Goal: Information Seeking & Learning: Learn about a topic

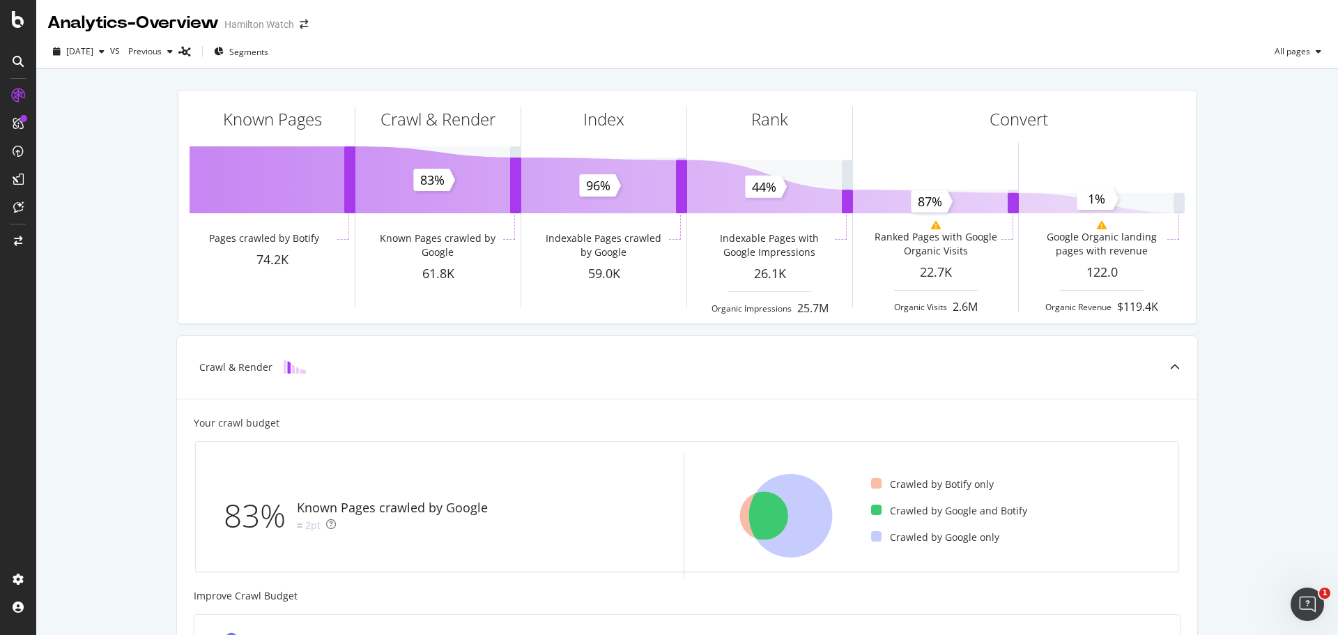
click at [62, 208] on div "Known Pages Pages crawled by Botify 74.2K Crawl & Render Known Pages crawled by…" at bounding box center [687, 576] width 1302 height 1015
click at [93, 50] on span "[DATE]" at bounding box center [79, 51] width 27 height 12
click at [115, 98] on div "[DATE]" at bounding box center [103, 101] width 70 height 13
click at [122, 190] on div "Known Pages Pages crawled by Botify 74.2K Crawl & Render Known Pages crawled by…" at bounding box center [687, 576] width 1302 height 1015
click at [126, 194] on div "Known Pages Pages crawled by Botify 74.2K Crawl & Render Known Pages crawled by…" at bounding box center [687, 576] width 1302 height 1015
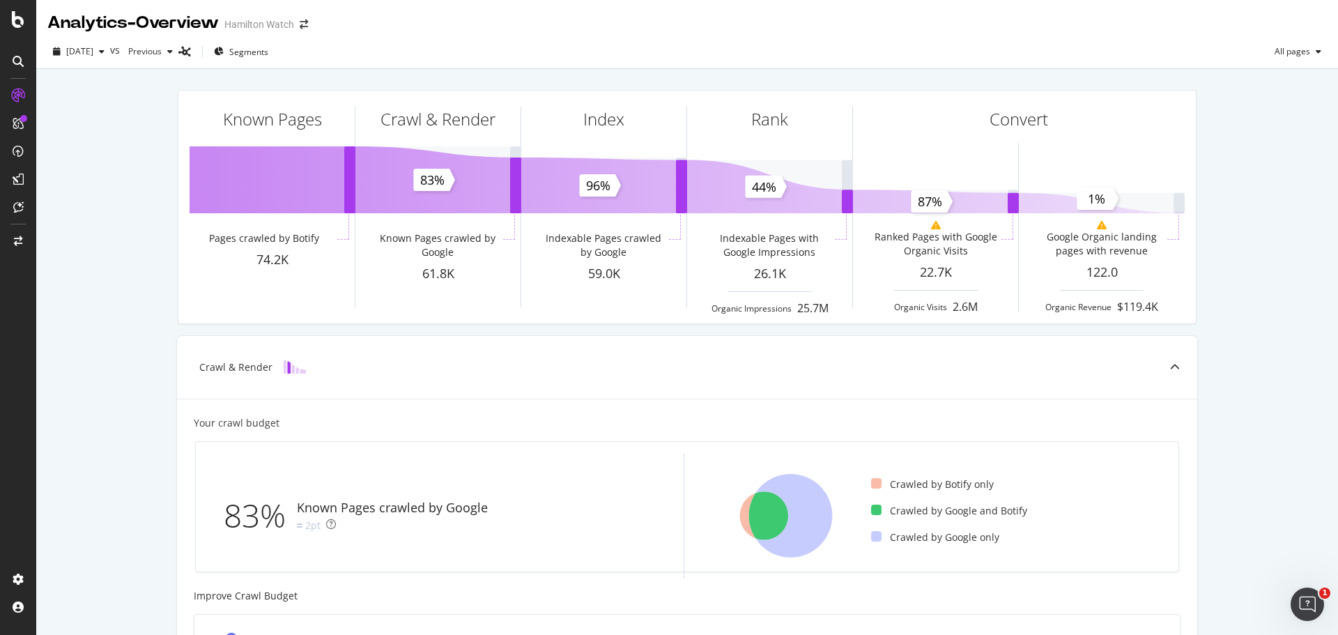
click at [122, 170] on div "Known Pages Pages crawled by Botify 74.2K Crawl & Render Known Pages crawled by…" at bounding box center [687, 576] width 1302 height 1015
click at [138, 156] on div "Known Pages Pages crawled by Botify 74.2K Crawl & Render Known Pages crawled by…" at bounding box center [687, 576] width 1302 height 1015
click at [132, 172] on div "Known Pages Pages crawled by Botify 74.2K Crawl & Render Known Pages crawled by…" at bounding box center [687, 576] width 1302 height 1015
click at [118, 173] on div "Known Pages Pages crawled by Botify 74.2K Crawl & Render Known Pages crawled by…" at bounding box center [687, 576] width 1302 height 1015
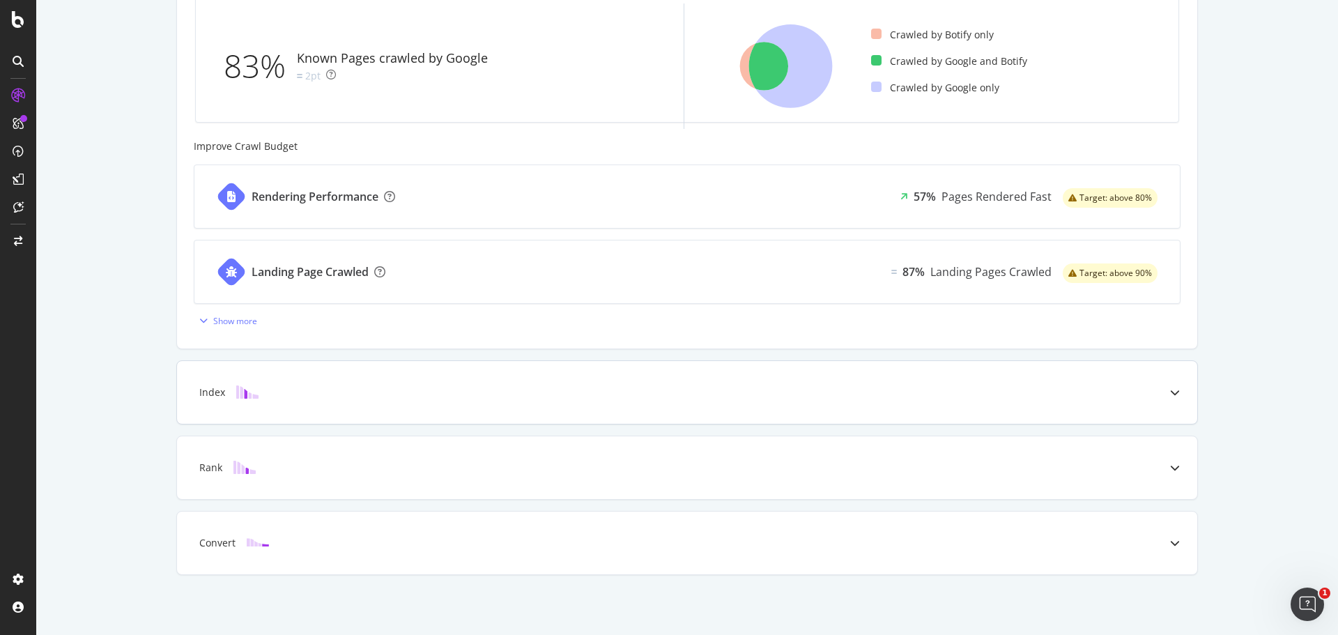
click at [459, 376] on div "Index" at bounding box center [687, 392] width 1020 height 63
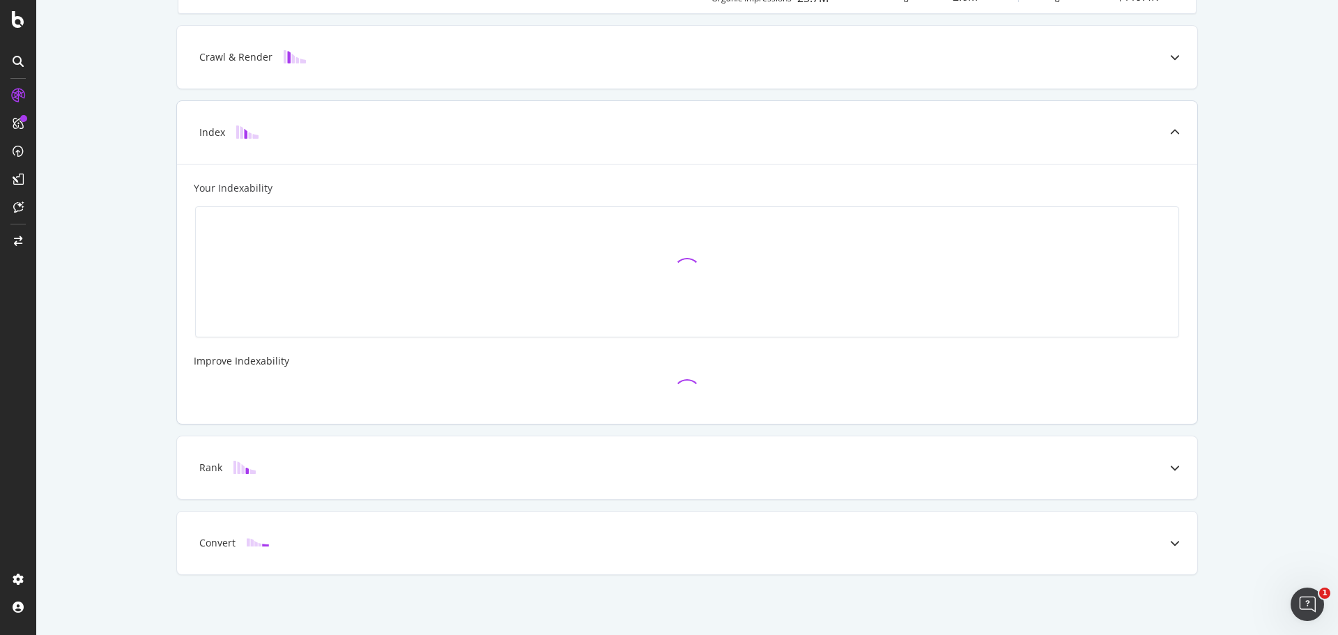
scroll to position [310, 0]
click at [445, 478] on div "Rank" at bounding box center [687, 467] width 1020 height 63
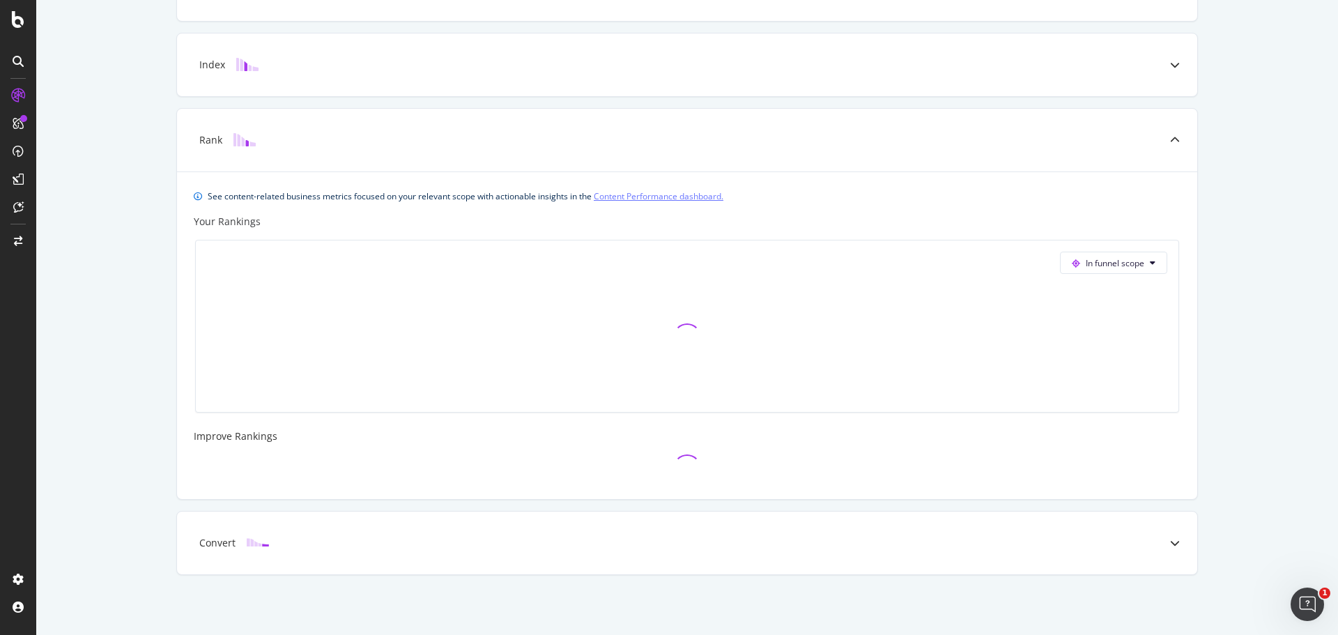
click at [401, 540] on div "Convert" at bounding box center [665, 543] width 965 height 14
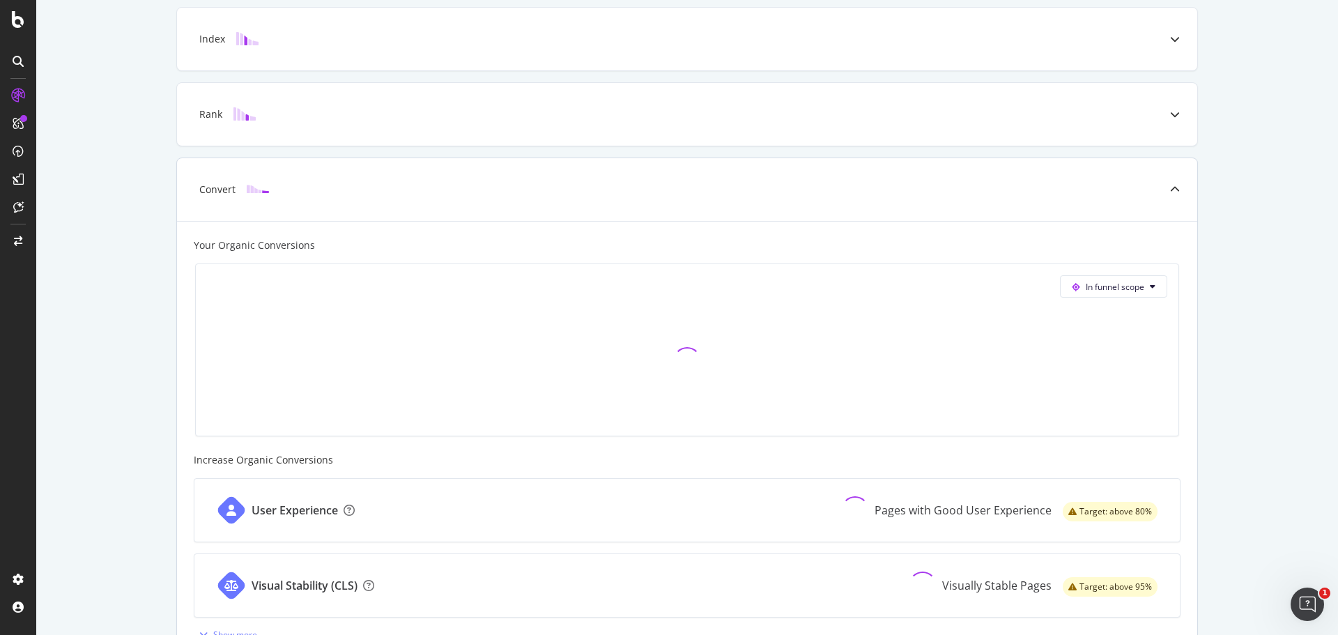
scroll to position [491, 0]
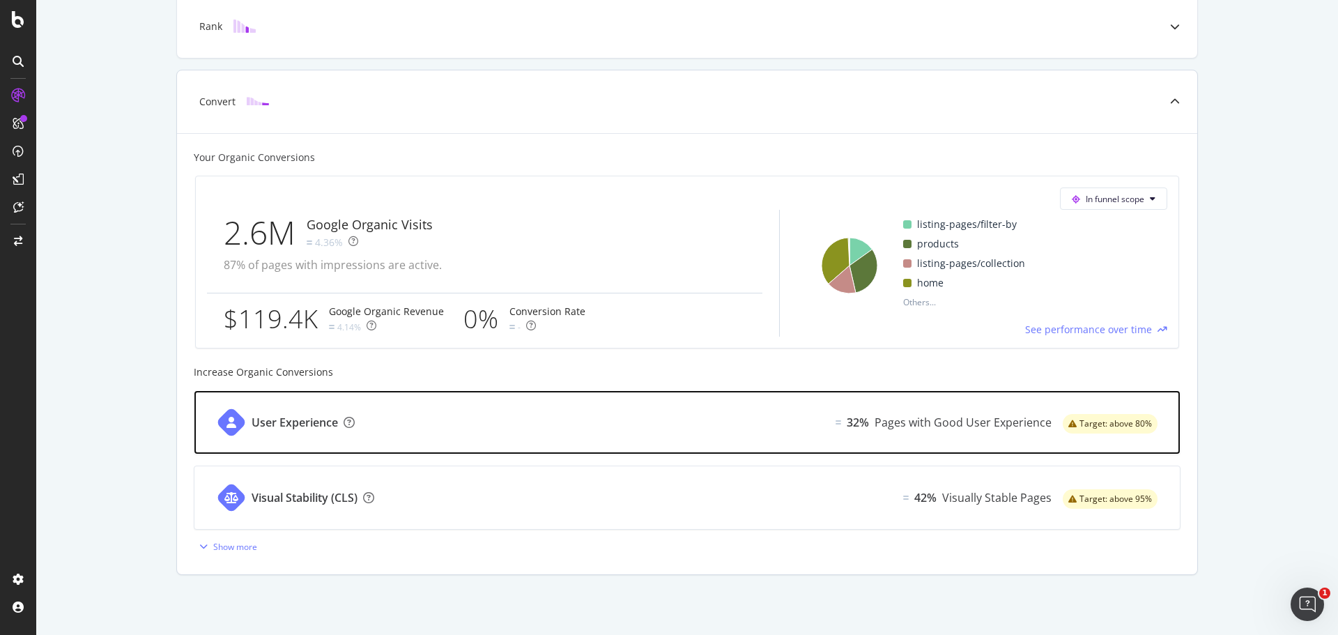
click at [709, 416] on div "User Experience 32% Pages with Good User Experience Target: above 80%" at bounding box center [686, 422] width 985 height 63
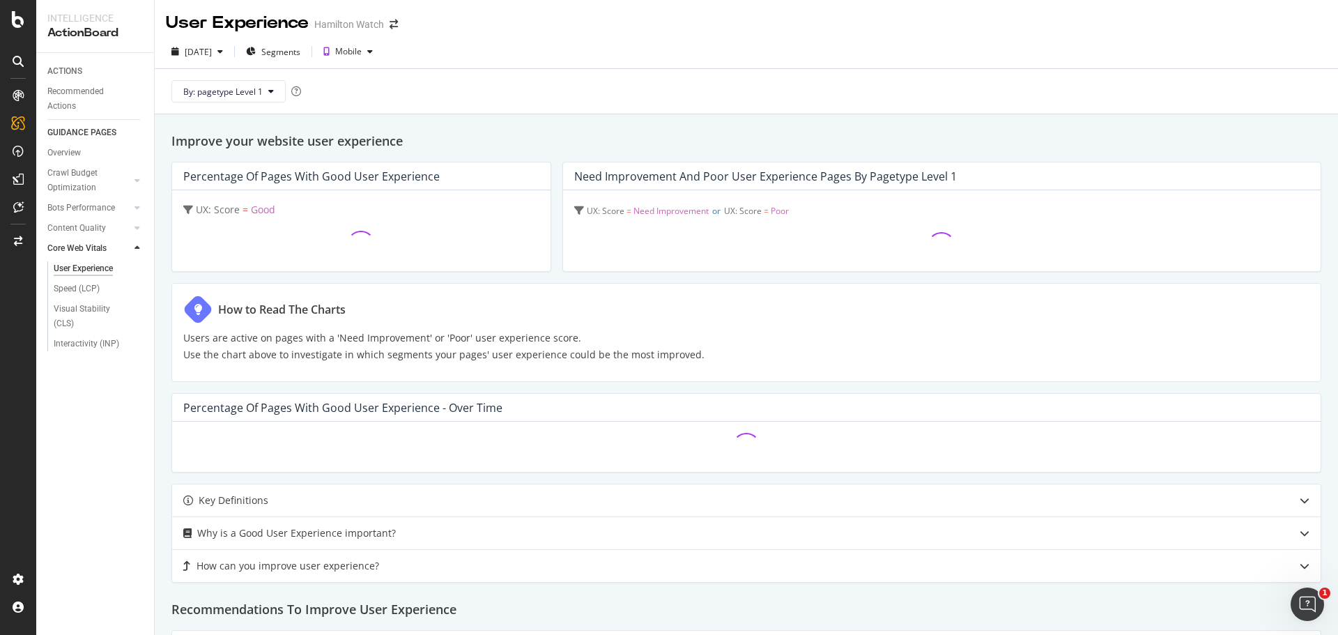
click at [555, 275] on div "Improve your website user experience Percentage of Pages with Good User Experie…" at bounding box center [746, 545] width 1183 height 863
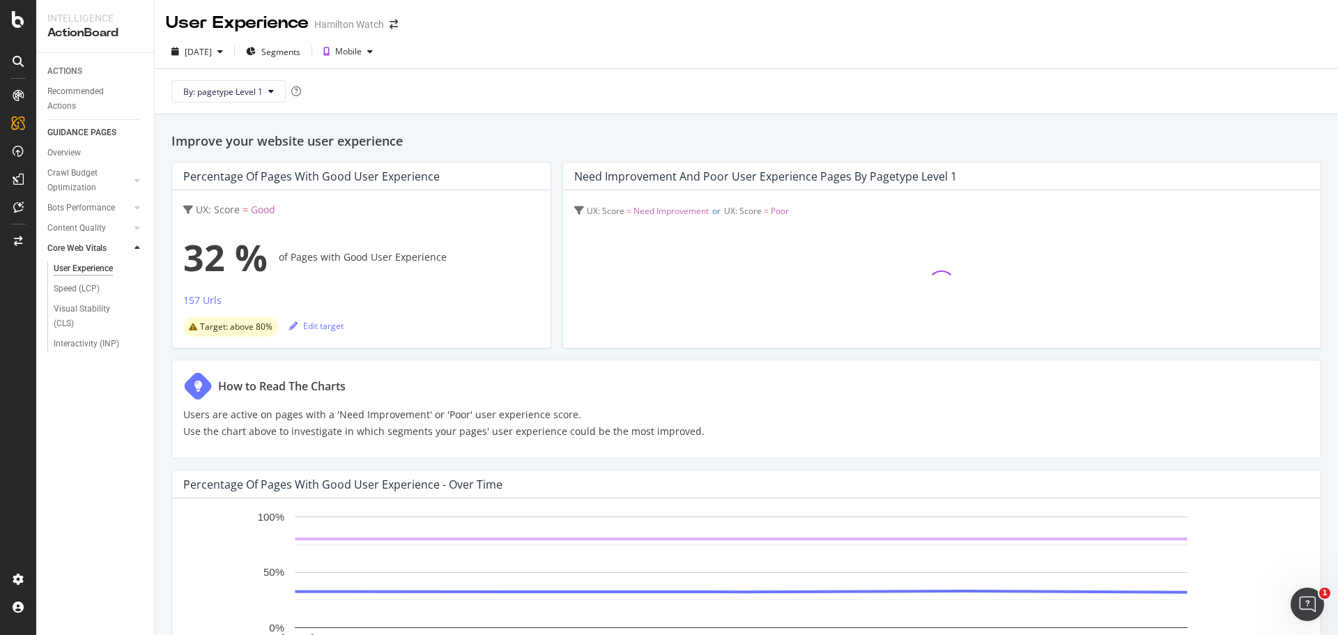
click at [555, 219] on div "Percentage of Pages with Good User Experience UX: Score = Good 32 % of Pages wi…" at bounding box center [746, 255] width 1150 height 187
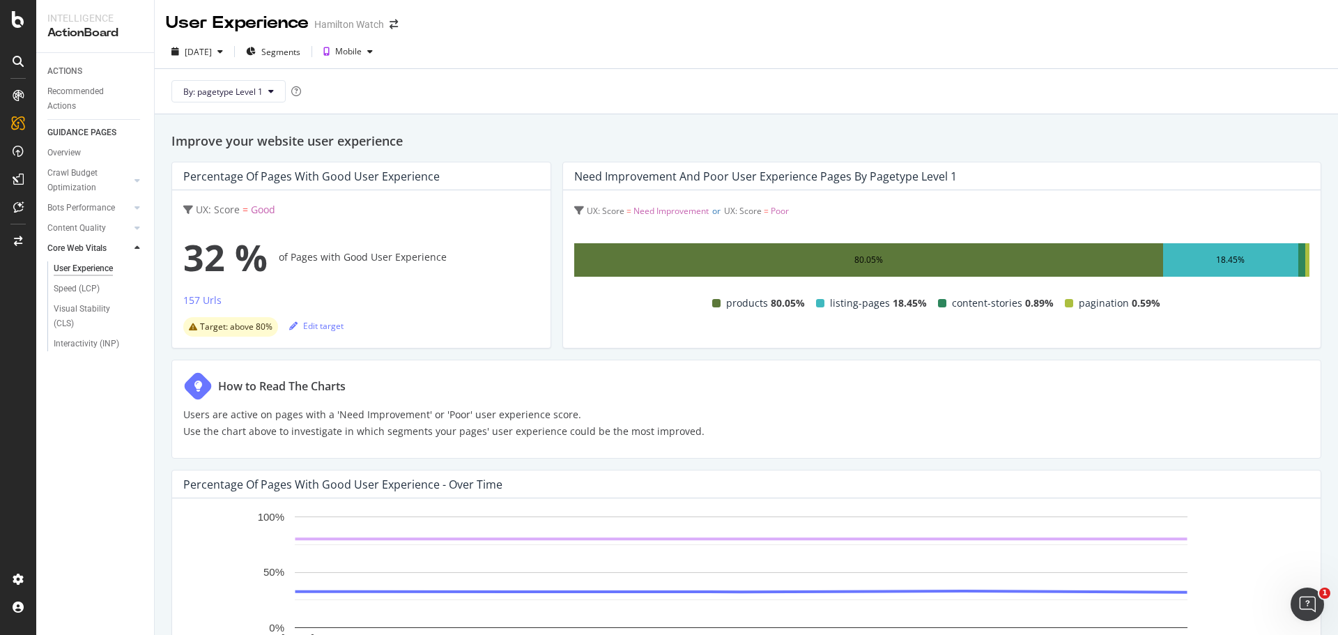
click at [554, 259] on div "Percentage of Pages with Good User Experience UX: Score = Good 32 % of Pages wi…" at bounding box center [746, 255] width 1150 height 187
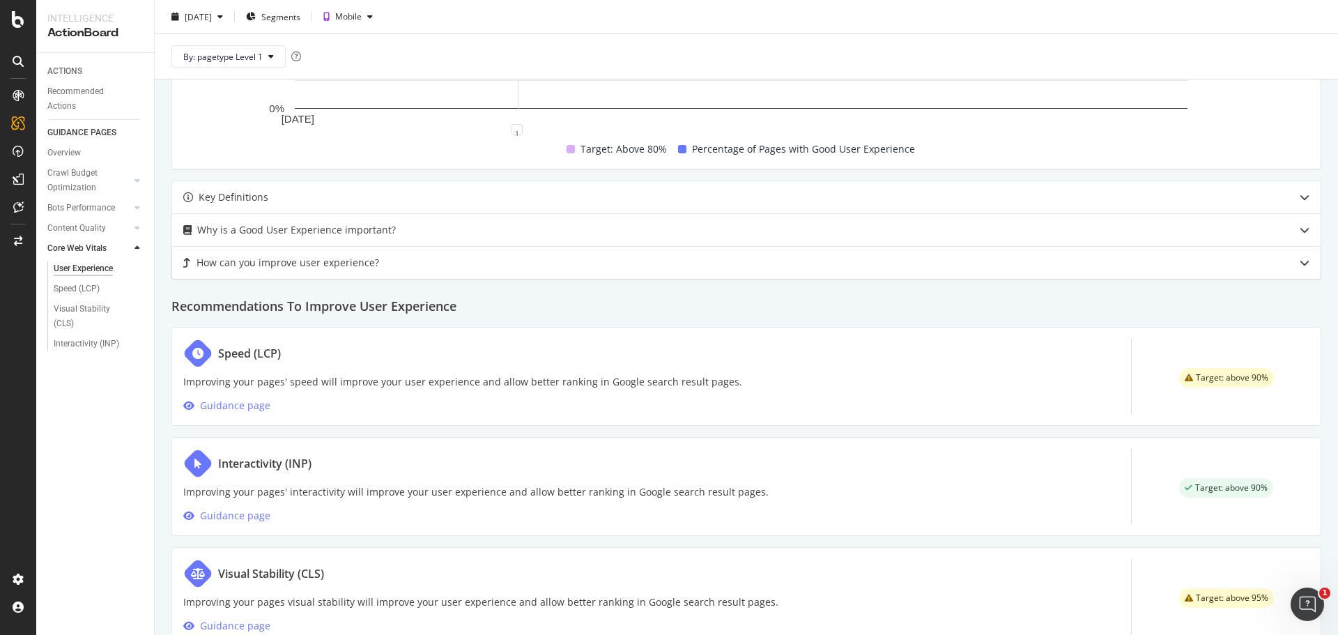
scroll to position [558, 0]
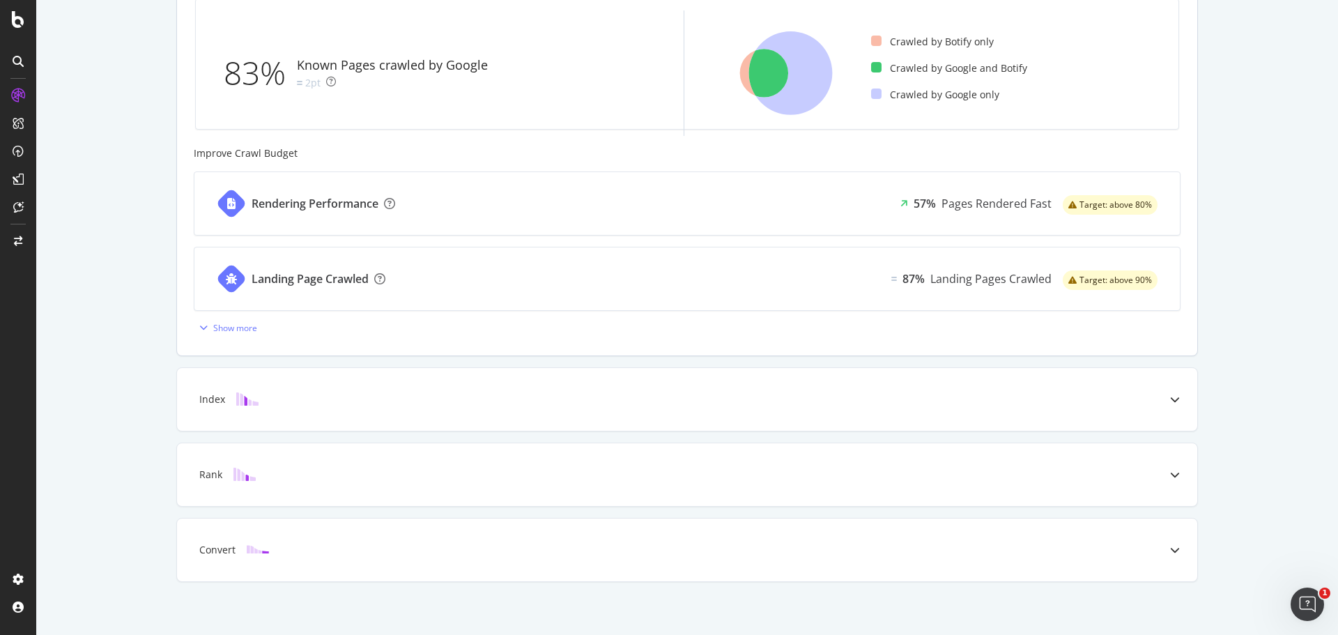
scroll to position [449, 0]
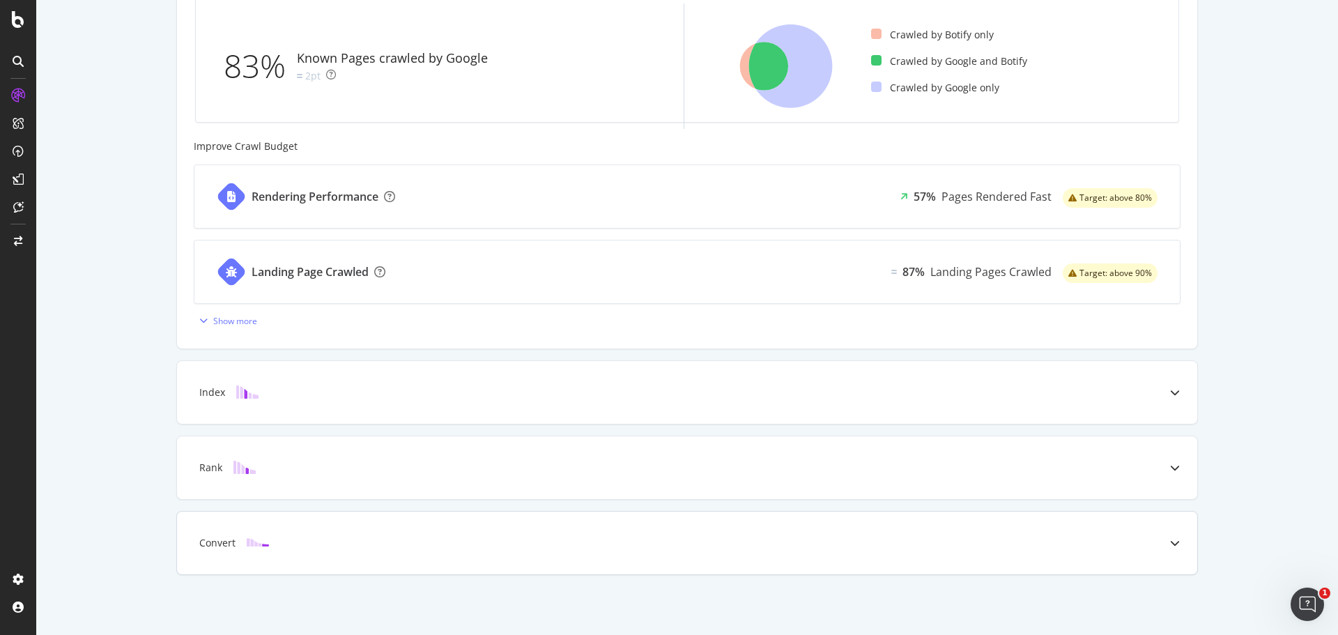
click at [590, 535] on div "Convert" at bounding box center [687, 543] width 1020 height 63
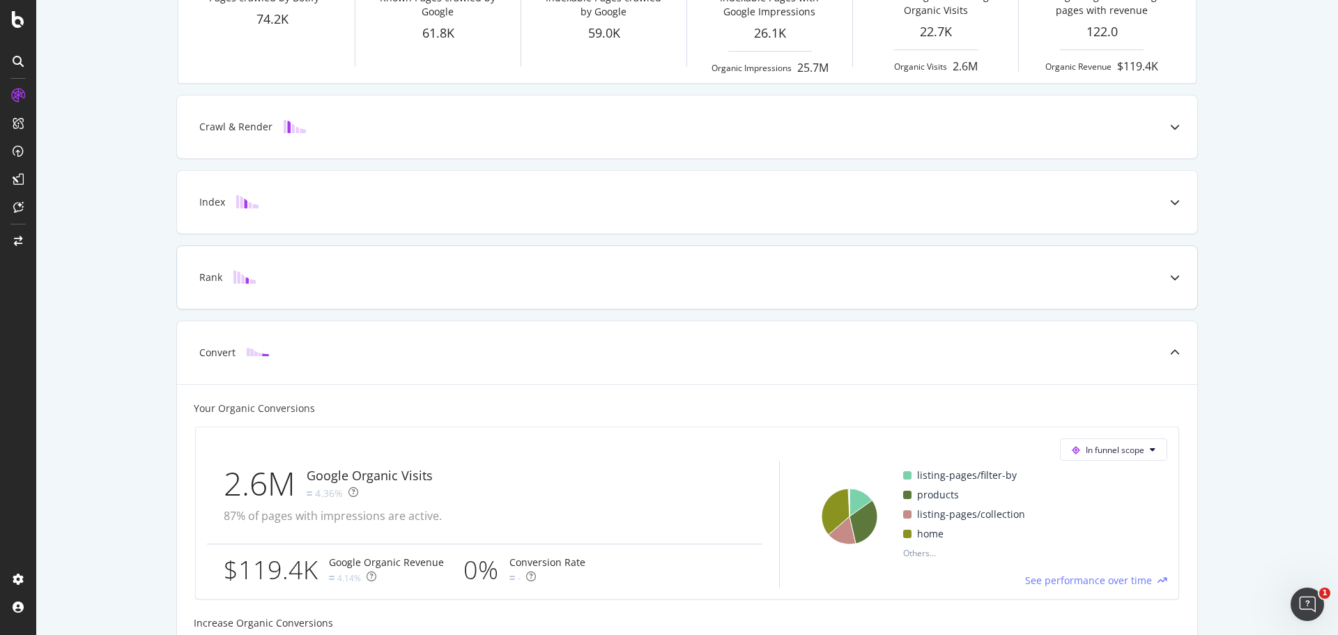
click at [1122, 266] on div "Rank" at bounding box center [687, 277] width 1020 height 63
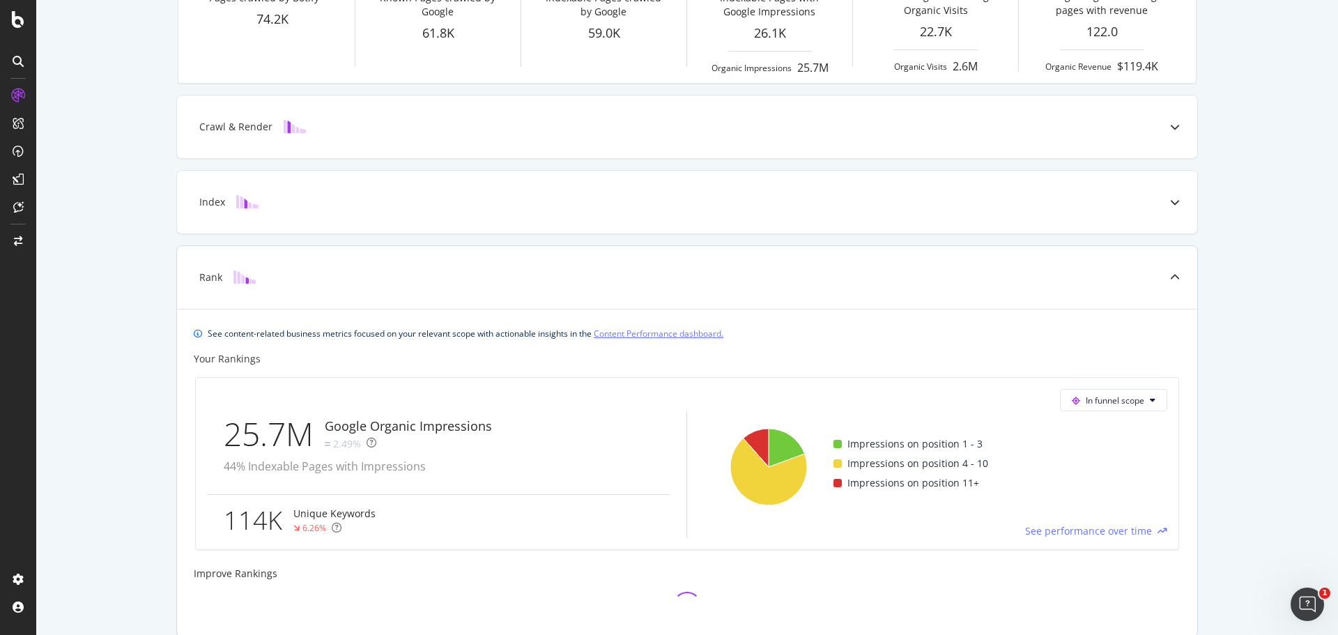
scroll to position [378, 0]
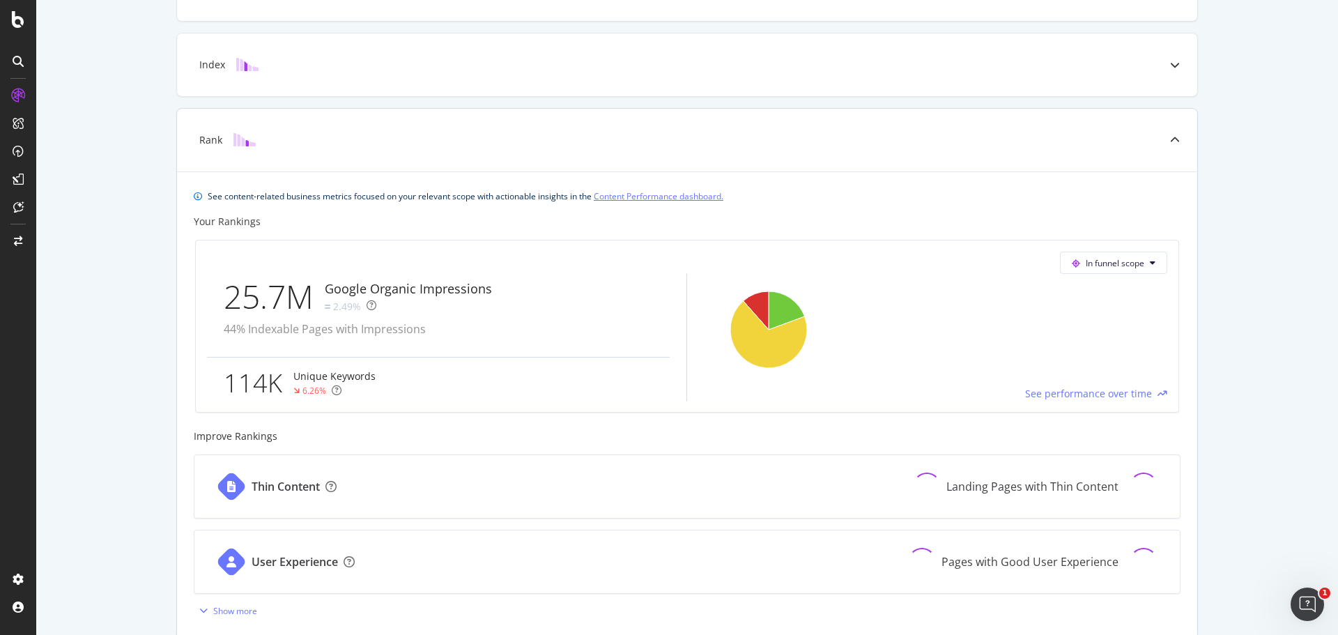
click at [168, 305] on div "Known Pages Pages crawled by Botify 74.2K Crawl & Render Known Pages crawled by…" at bounding box center [687, 232] width 1302 height 1083
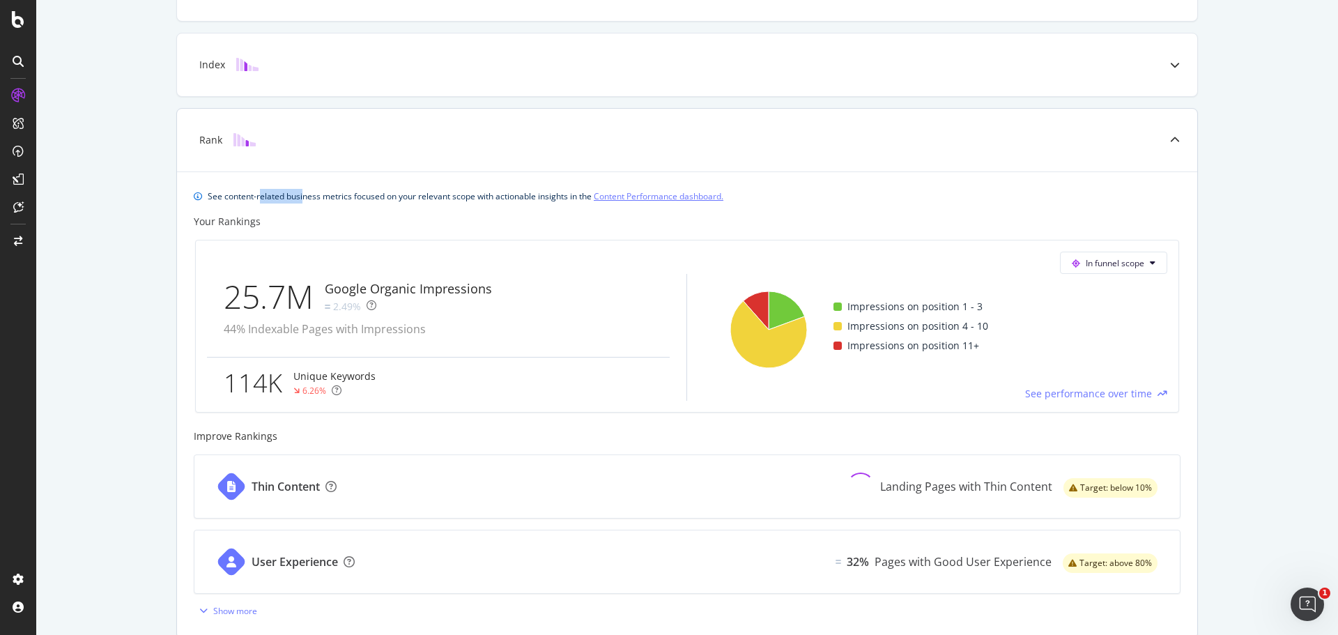
drag, startPoint x: 266, startPoint y: 193, endPoint x: 297, endPoint y: 194, distance: 31.4
click at [297, 194] on div "See content-related business metrics focused on your relevant scope with action…" at bounding box center [466, 196] width 516 height 15
click at [297, 195] on div "See content-related business metrics focused on your relevant scope with action…" at bounding box center [466, 196] width 516 height 15
click at [305, 198] on div "See content-related business metrics focused on your relevant scope with action…" at bounding box center [466, 196] width 516 height 15
click at [155, 302] on div "Known Pages Pages crawled by Botify 74.2K Crawl & Render Known Pages crawled by…" at bounding box center [687, 232] width 1302 height 1083
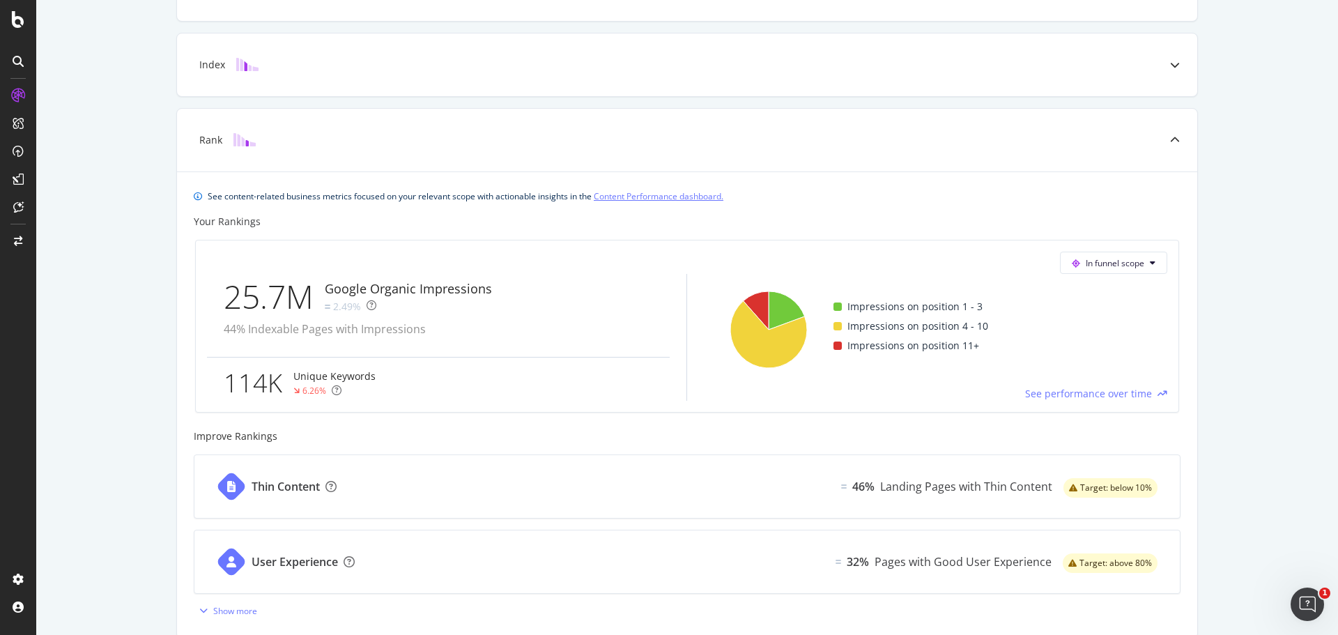
click at [151, 295] on div "Known Pages Pages crawled by Botify 74.2K Crawl & Render Known Pages crawled by…" at bounding box center [687, 232] width 1302 height 1083
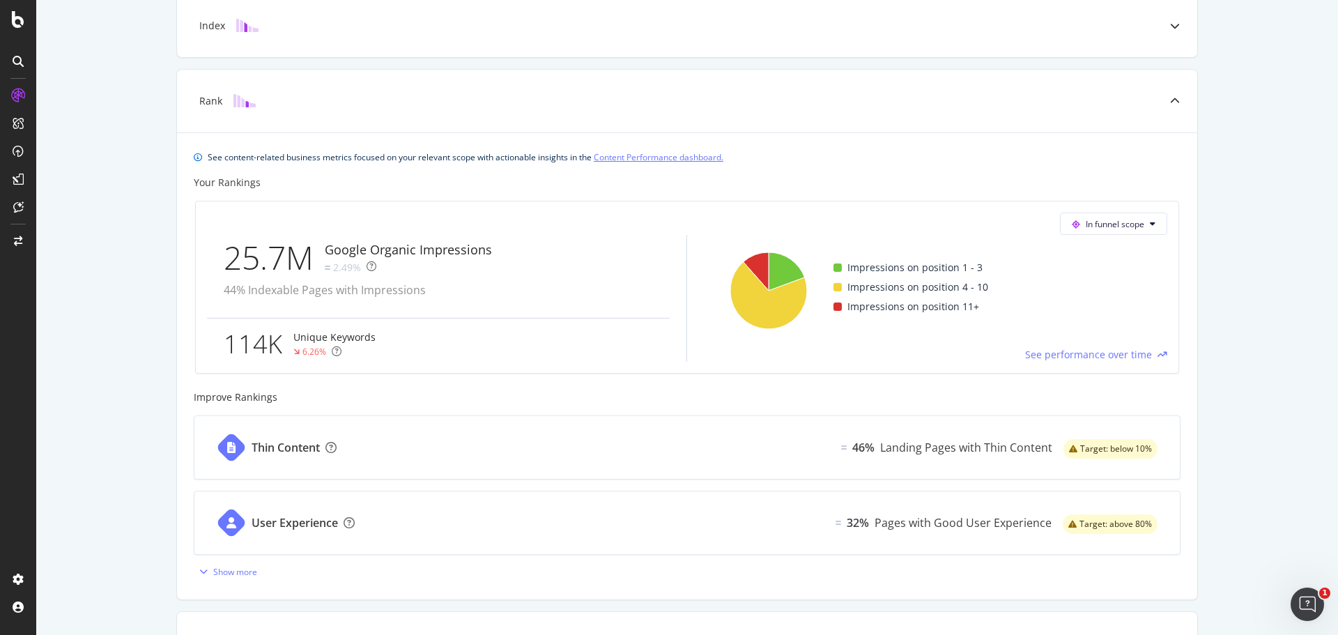
scroll to position [447, 0]
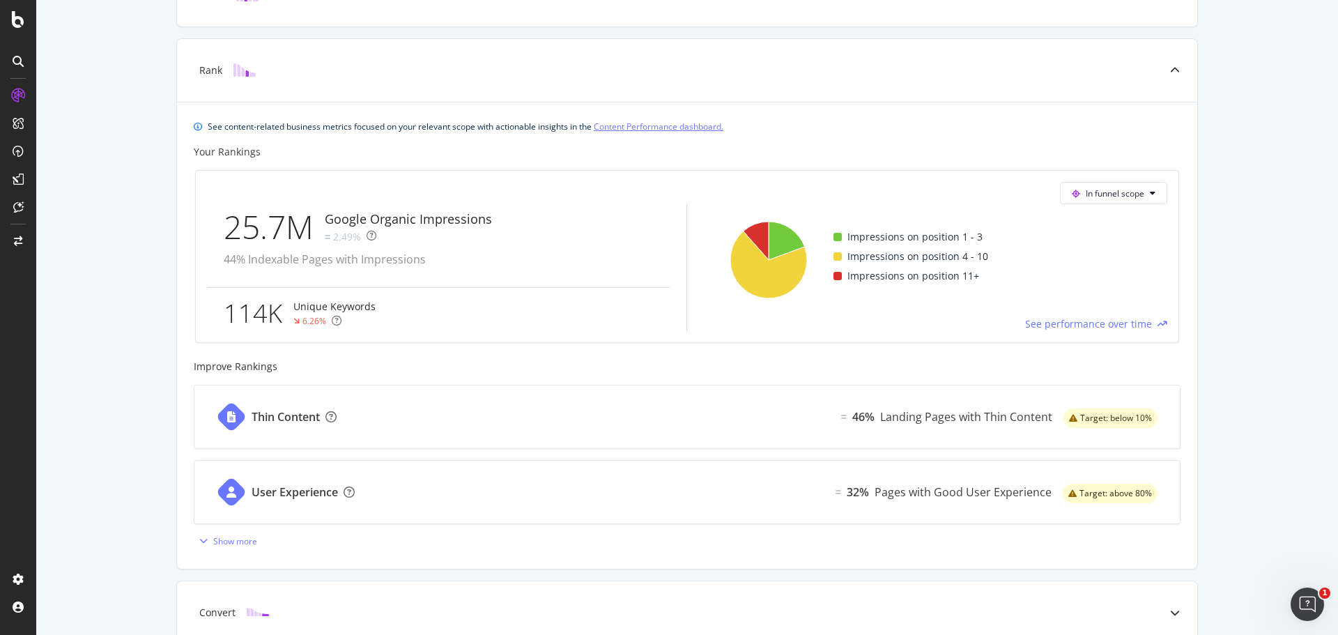
click at [151, 293] on div "Known Pages Pages crawled by Botify 74.2K Crawl & Render Known Pages crawled by…" at bounding box center [687, 163] width 1302 height 1083
click at [146, 304] on div "Known Pages Pages crawled by Botify 74.2K Crawl & Render Known Pages crawled by…" at bounding box center [687, 163] width 1302 height 1083
click at [239, 309] on div "114K" at bounding box center [259, 313] width 70 height 36
click at [238, 313] on div "114K" at bounding box center [259, 313] width 70 height 36
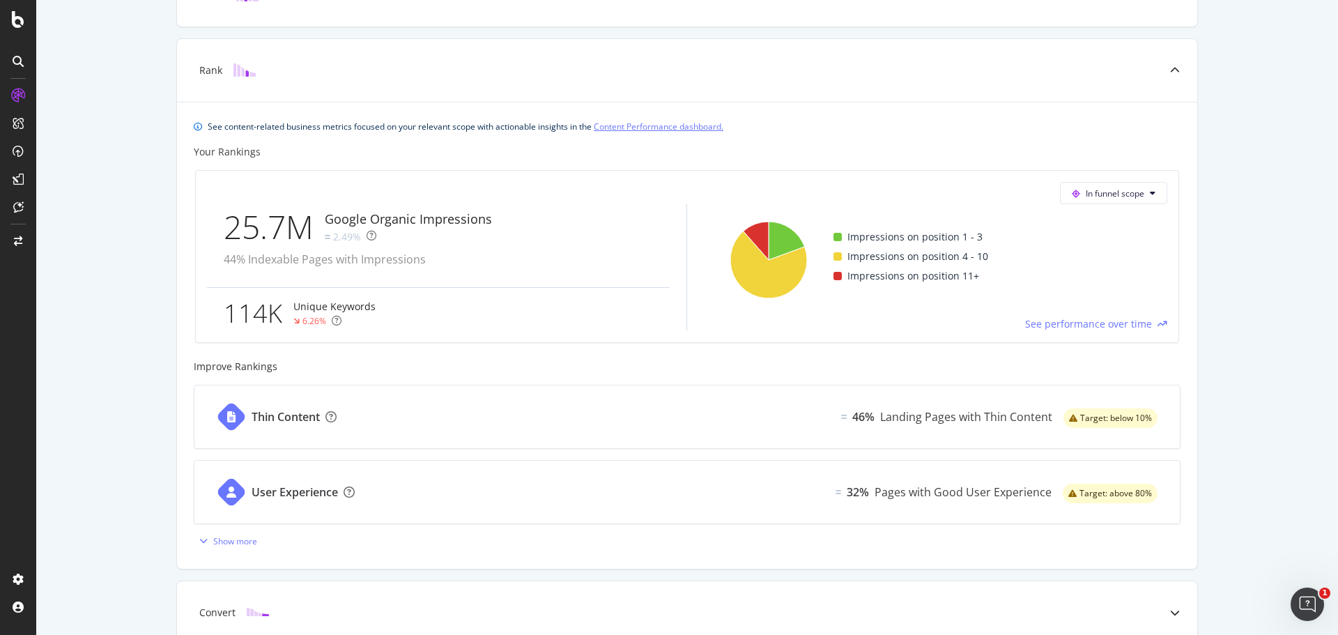
click at [238, 313] on div "114K" at bounding box center [259, 313] width 70 height 36
click at [239, 313] on div "114K" at bounding box center [259, 313] width 70 height 36
click at [142, 303] on div "Known Pages Pages crawled by Botify 74.2K Crawl & Render Known Pages crawled by…" at bounding box center [687, 163] width 1302 height 1083
click at [236, 234] on div "25.7M" at bounding box center [274, 227] width 101 height 46
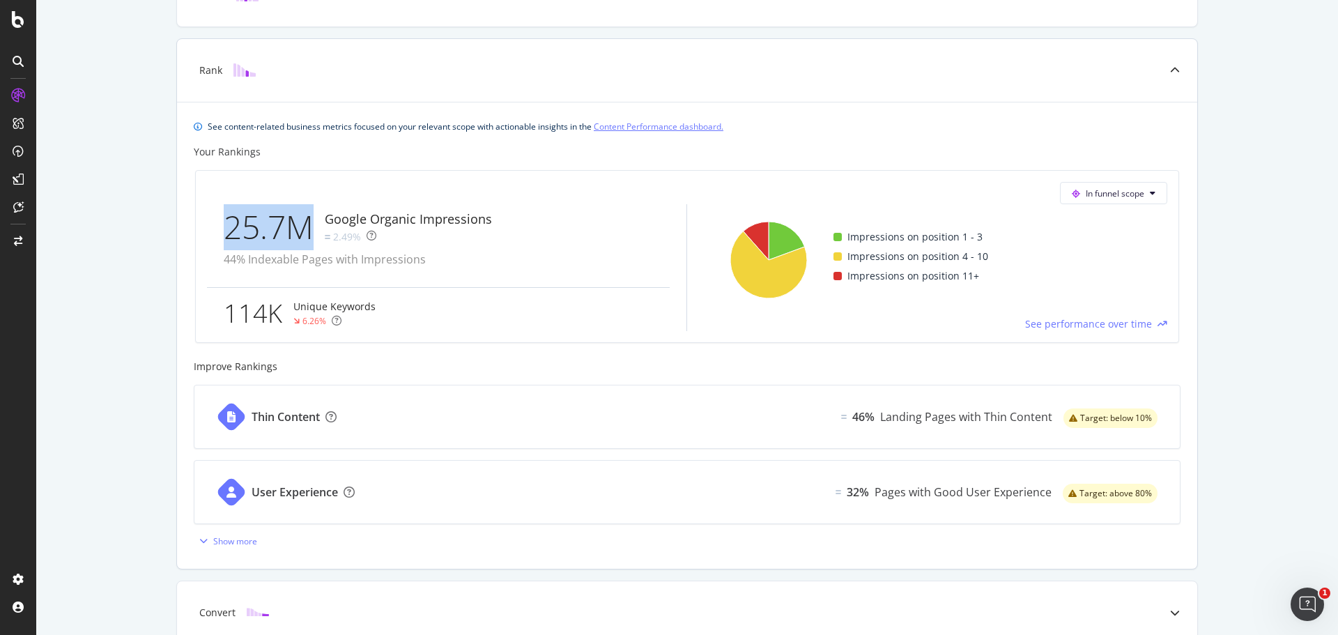
click at [236, 234] on div "25.7M" at bounding box center [274, 227] width 101 height 46
click at [262, 225] on div "25.7M" at bounding box center [274, 227] width 101 height 46
click at [257, 232] on div "25.7M" at bounding box center [274, 227] width 101 height 46
click at [148, 282] on div "Known Pages Pages crawled by Botify 74.2K Crawl & Render Known Pages crawled by…" at bounding box center [687, 163] width 1302 height 1083
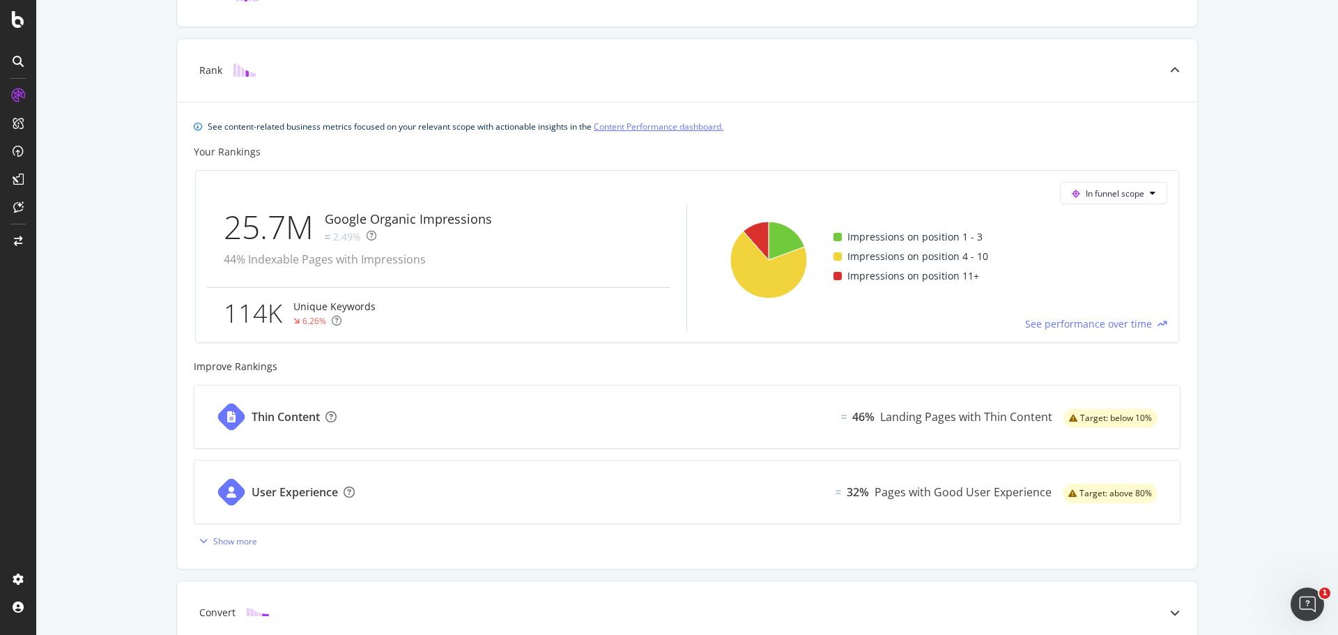
click at [130, 281] on div "Known Pages Pages crawled by Botify 74.2K Crawl & Render Known Pages crawled by…" at bounding box center [687, 163] width 1302 height 1083
click at [130, 248] on div "Known Pages Pages crawled by Botify 74.2K Crawl & Render Known Pages crawled by…" at bounding box center [687, 163] width 1302 height 1083
click at [133, 232] on div "Known Pages Pages crawled by Botify 74.2K Crawl & Render Known Pages crawled by…" at bounding box center [687, 163] width 1302 height 1083
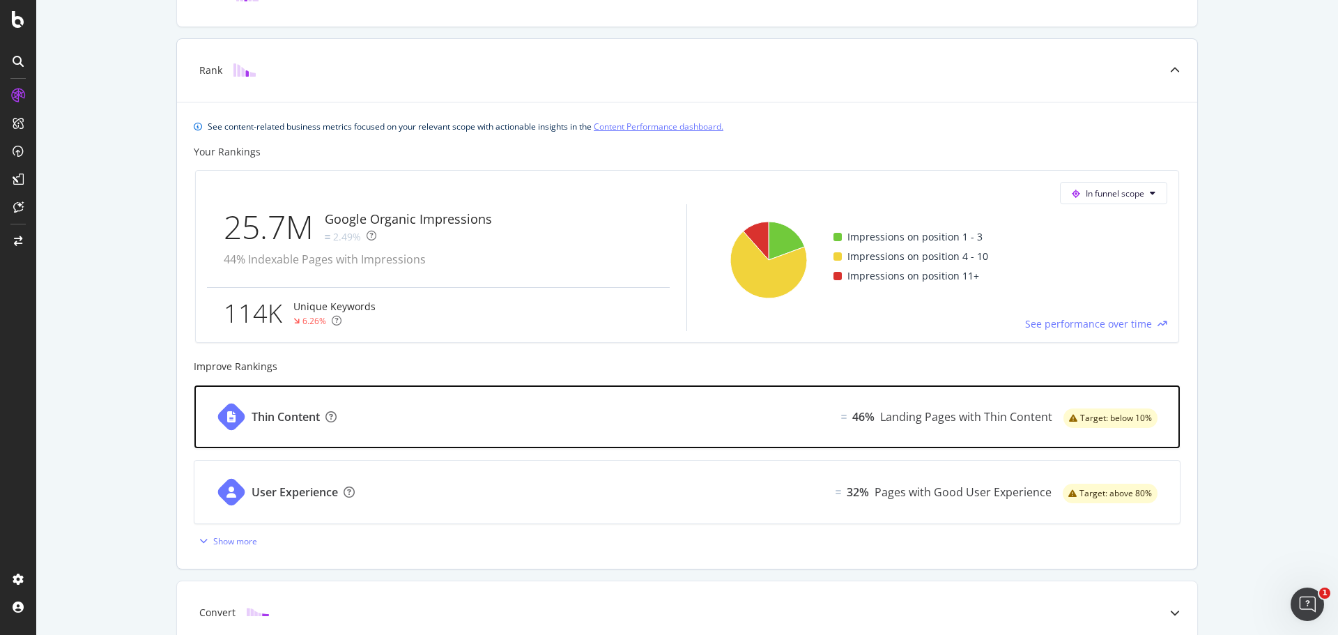
click at [567, 408] on div "Thin Content 46% Landing Pages with Thin Content Target: below 10%" at bounding box center [686, 416] width 985 height 63
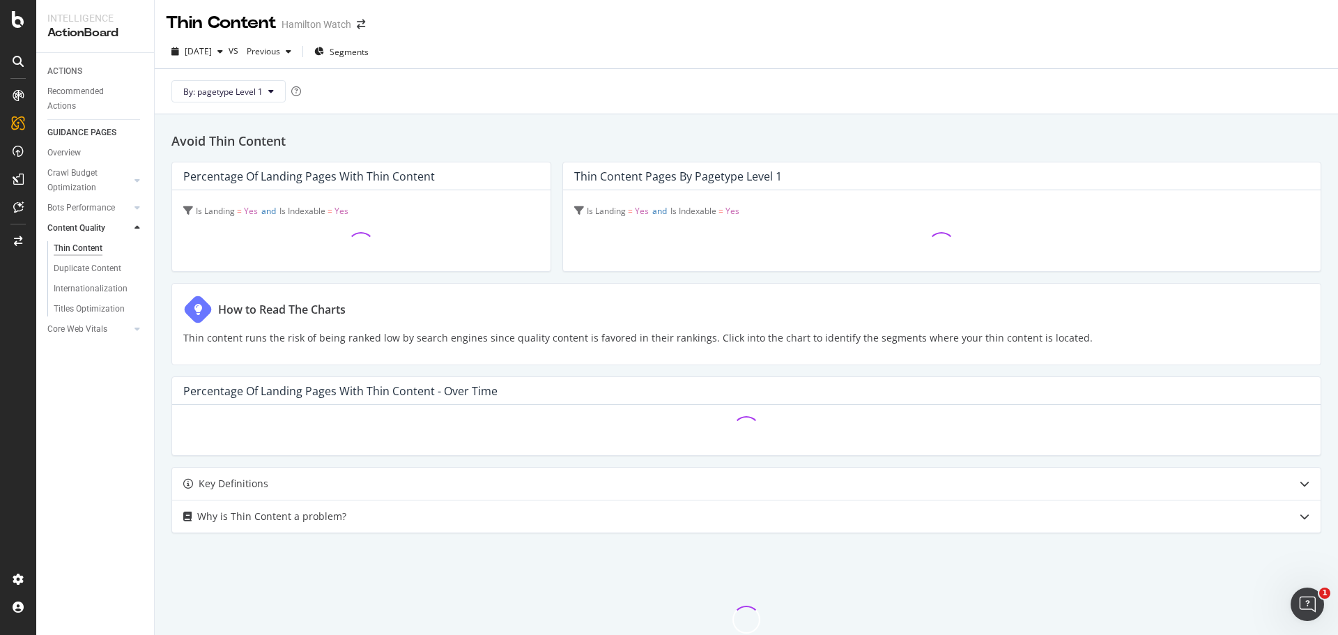
click at [555, 277] on div "Avoid Thin Content Percentage of Landing Pages with Thin Content Is Landing = Y…" at bounding box center [746, 431] width 1183 height 635
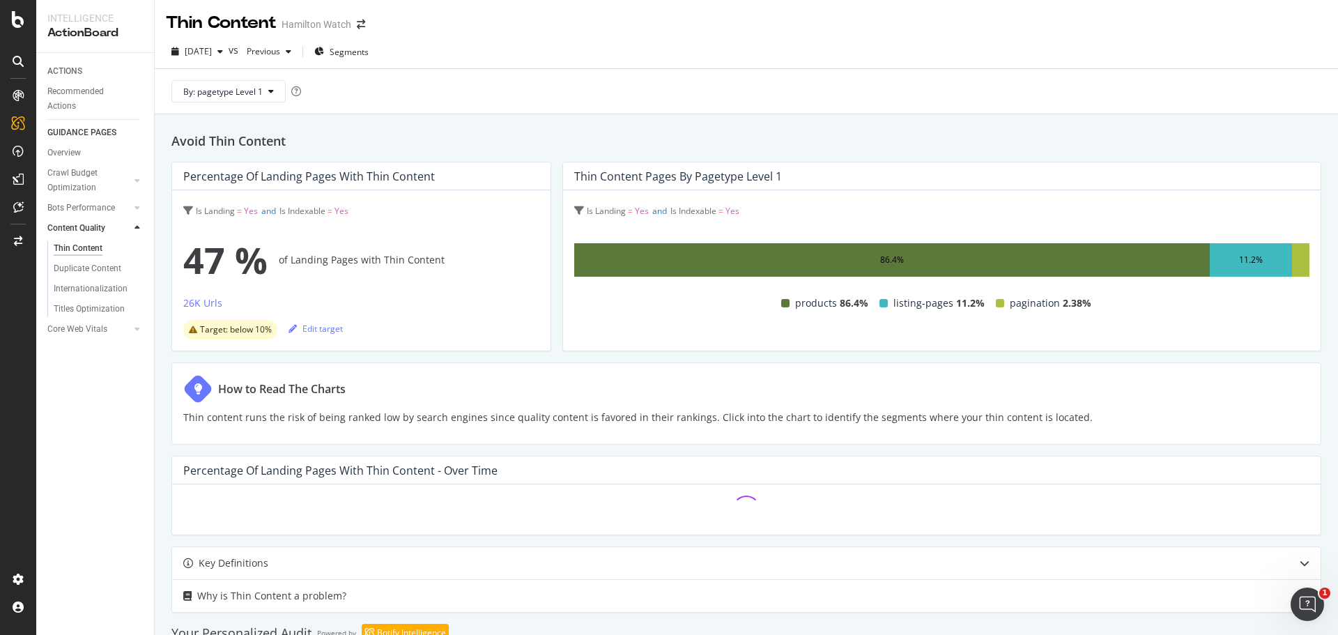
click at [199, 259] on span "47 %" at bounding box center [225, 260] width 84 height 56
click at [302, 258] on div "47 % of Landing Pages with Thin Content" at bounding box center [361, 260] width 356 height 56
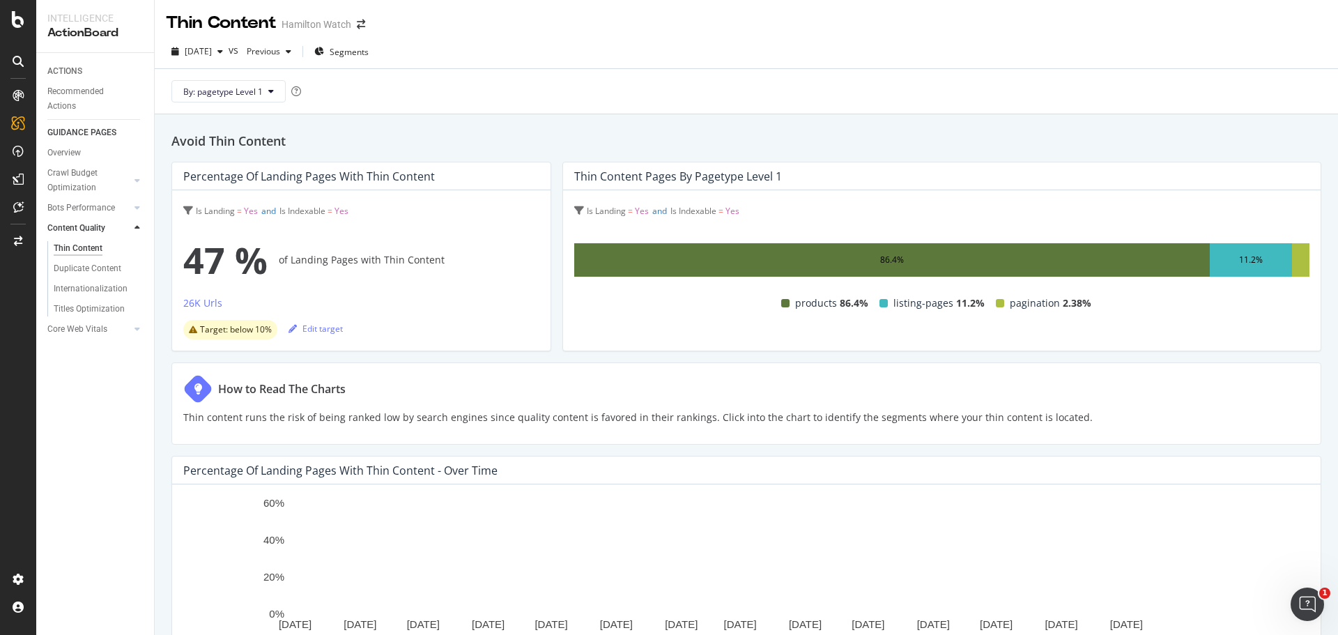
click at [339, 259] on div "47 % of Landing Pages with Thin Content" at bounding box center [361, 260] width 356 height 56
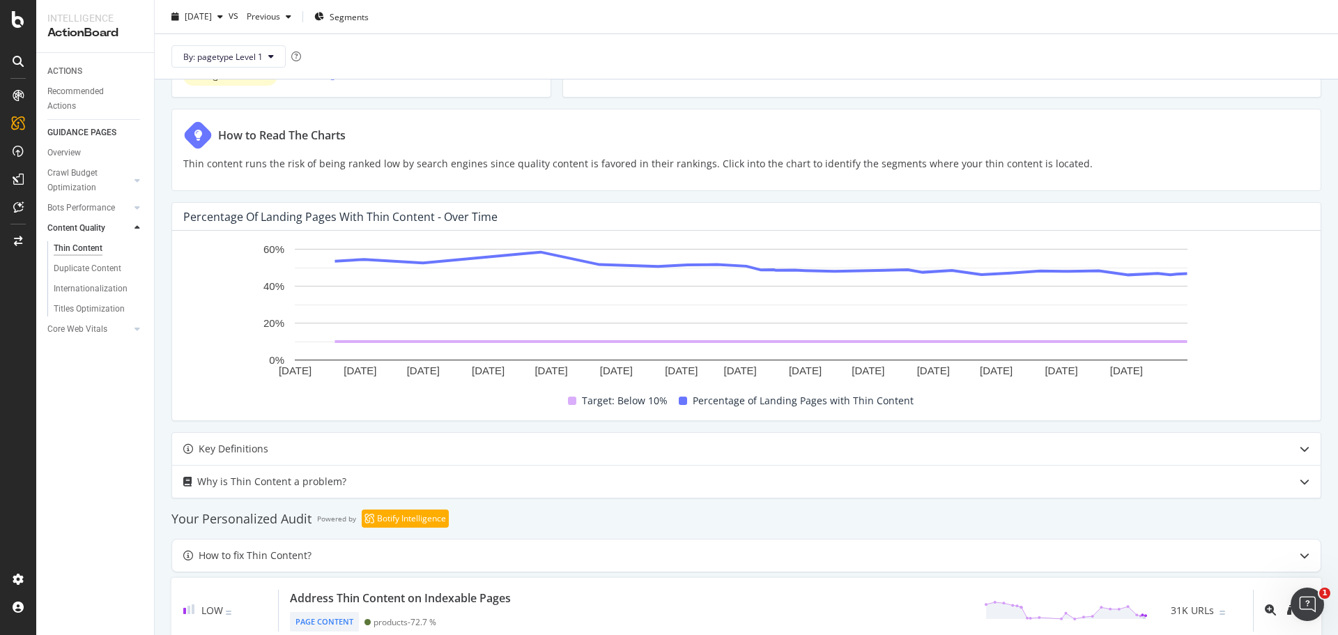
scroll to position [290, 0]
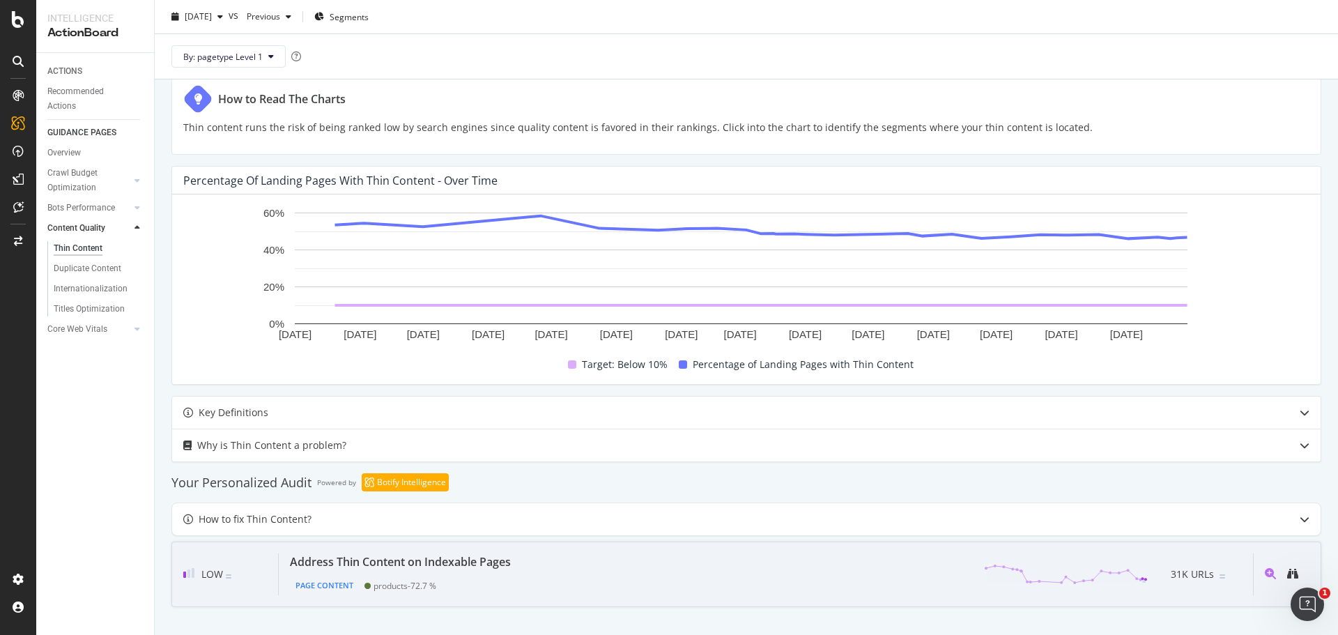
click at [685, 569] on div "Address Thin Content on Indexable Pages Page Content products - 72.7 % 31K URLs" at bounding box center [766, 574] width 974 height 42
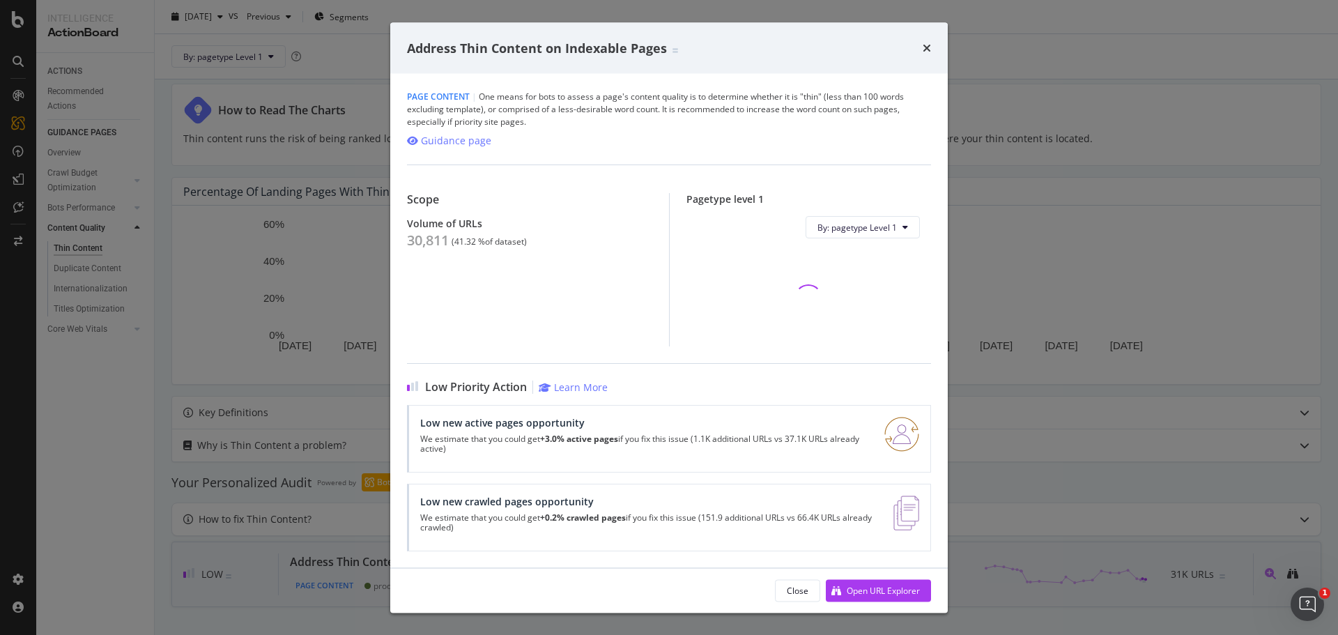
scroll to position [290, 0]
click at [780, 594] on button "Close" at bounding box center [797, 590] width 45 height 22
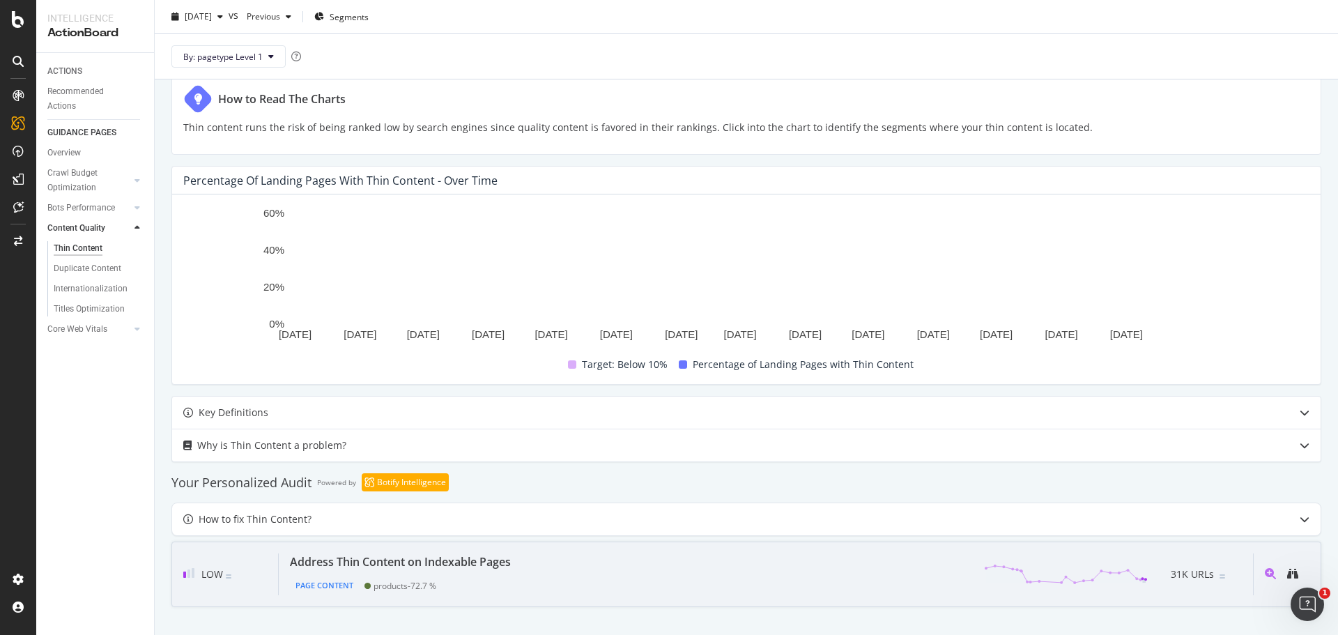
click at [716, 571] on div "Address Thin Content on Indexable Pages Page Content products - 72.7 % 31K URLs" at bounding box center [766, 574] width 974 height 42
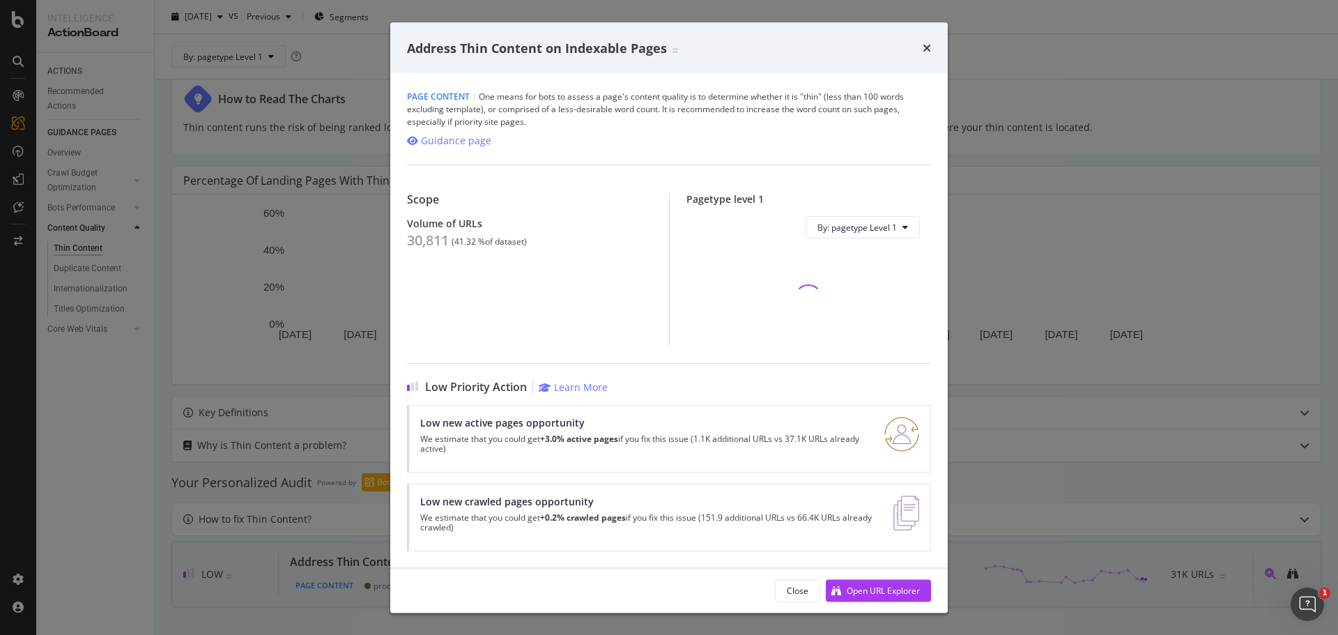
scroll to position [290, 0]
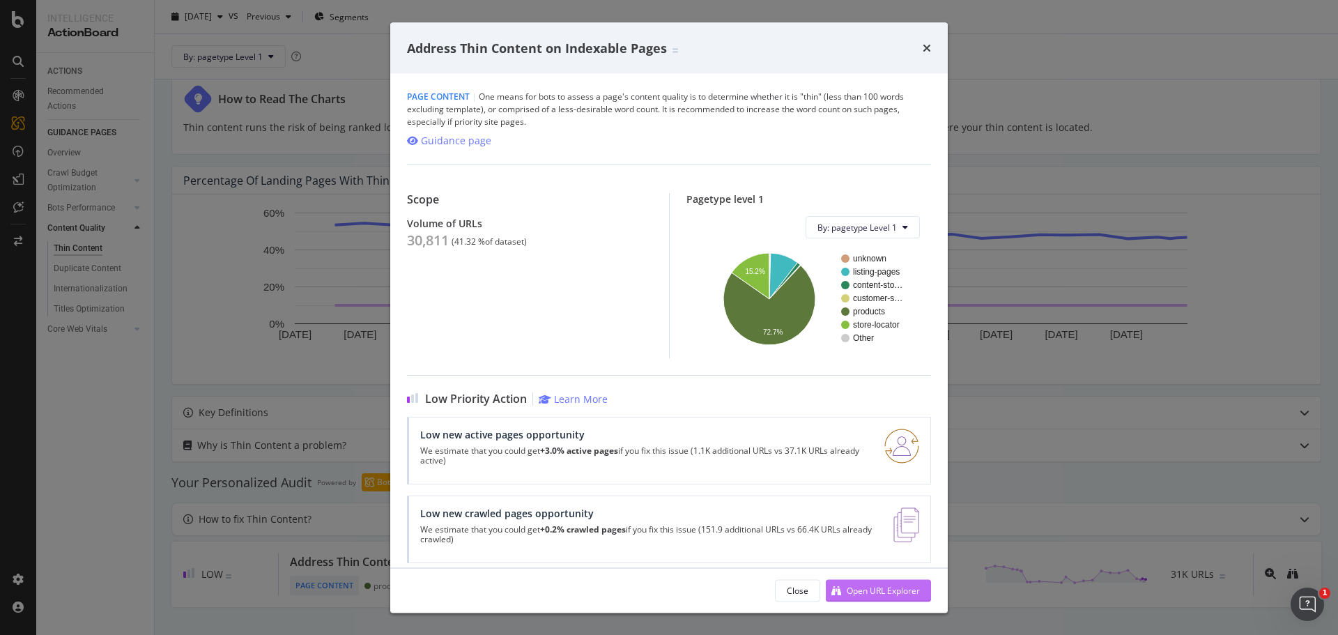
click at [852, 587] on div "Open URL Explorer" at bounding box center [883, 590] width 73 height 12
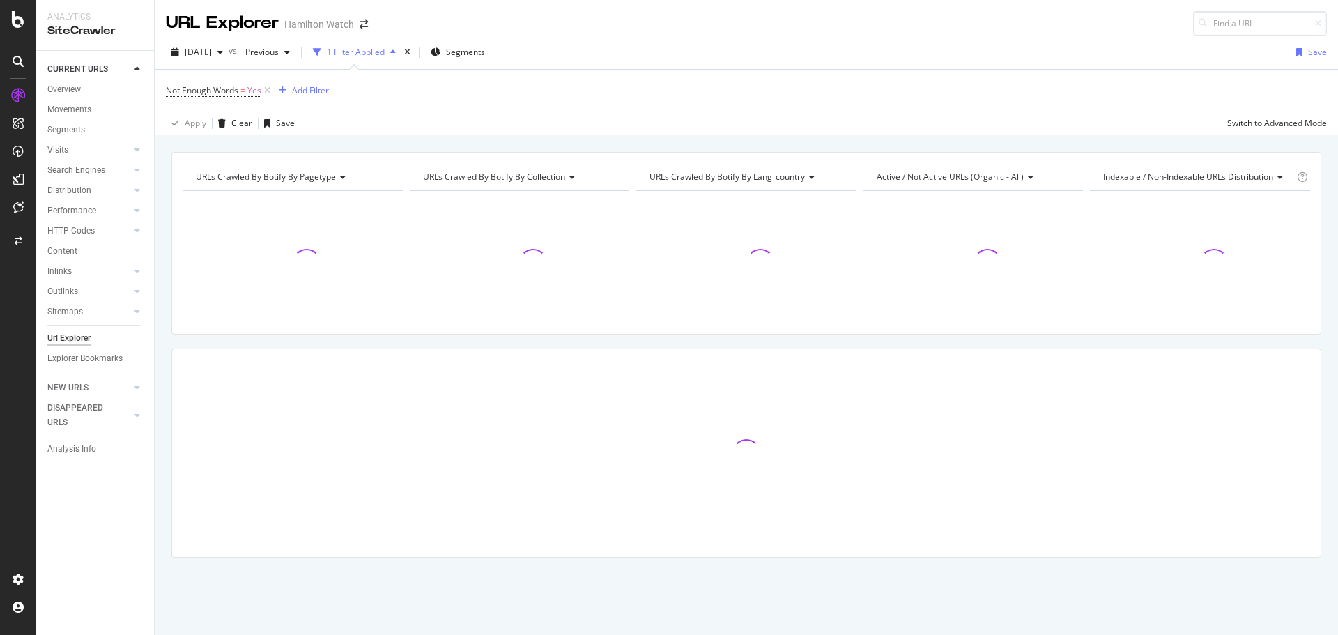
click at [505, 145] on div "URLs Crawled By Botify By pagetype Chart (by Value) Table Expand Export as CSV …" at bounding box center [746, 151] width 1183 height 33
